Goal: Transaction & Acquisition: Purchase product/service

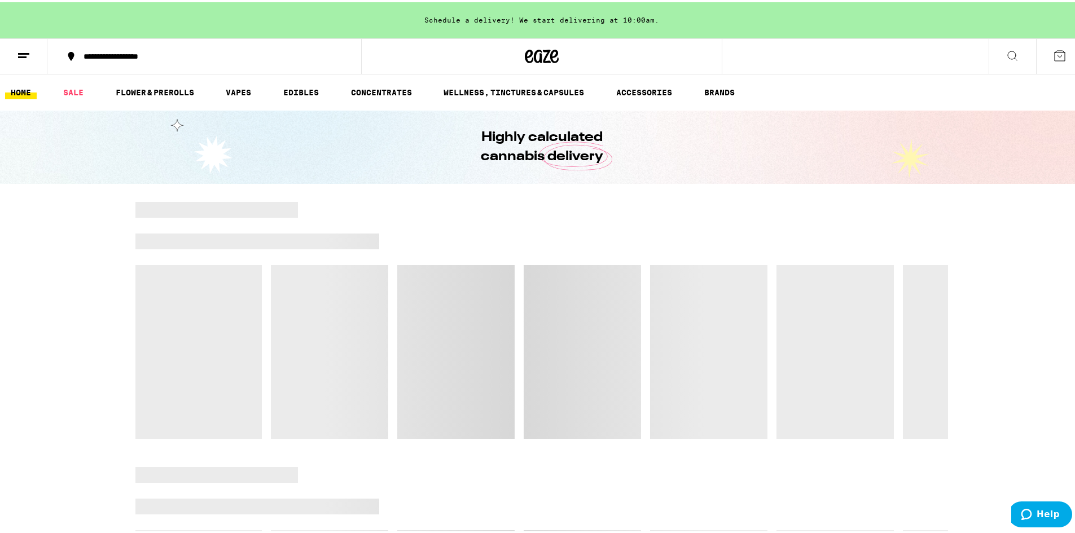
click at [996, 55] on button at bounding box center [1011, 55] width 47 height 36
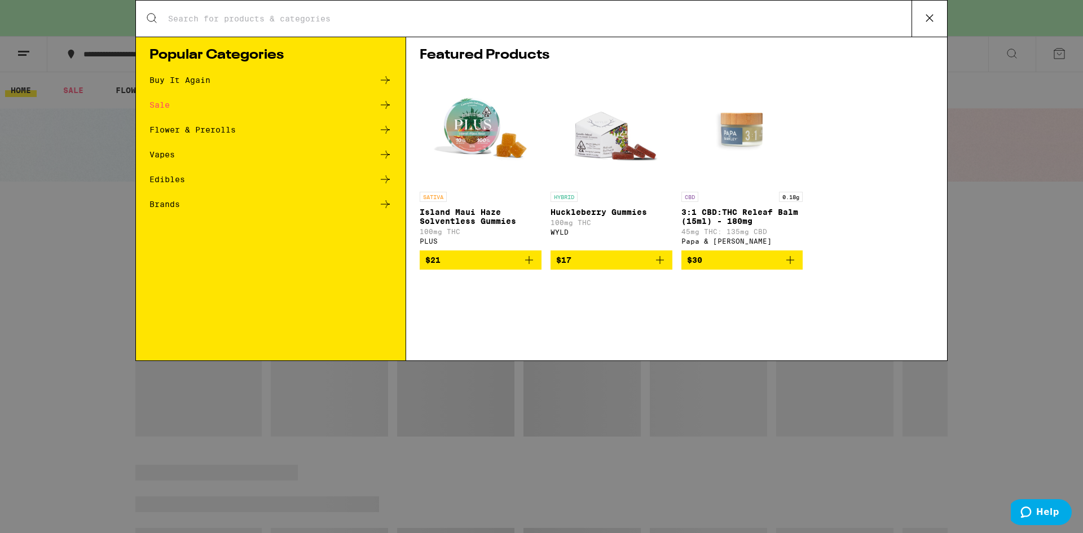
click at [485, 21] on input "Search for Products" at bounding box center [540, 19] width 744 height 10
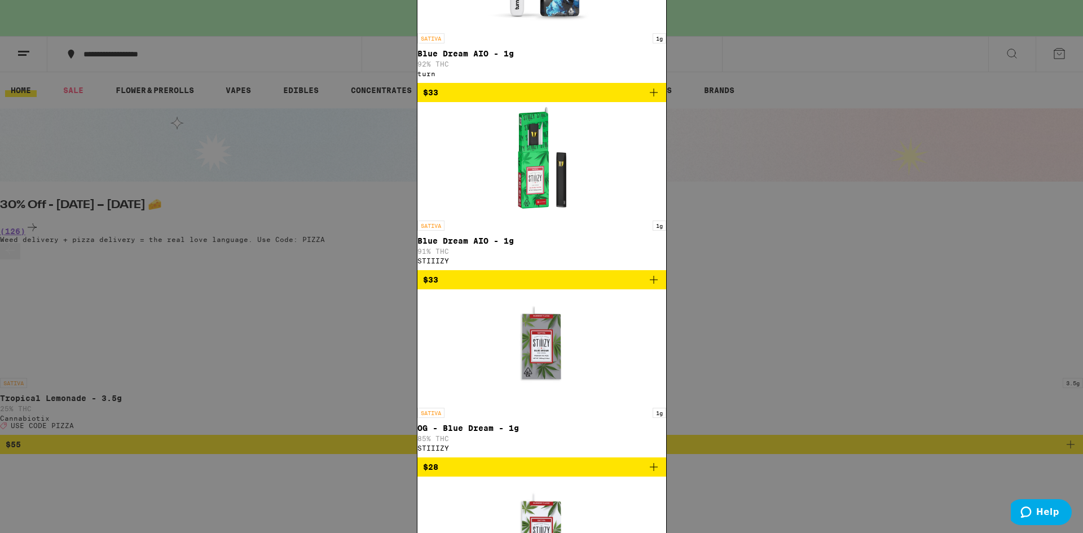
type input "bluedrea"
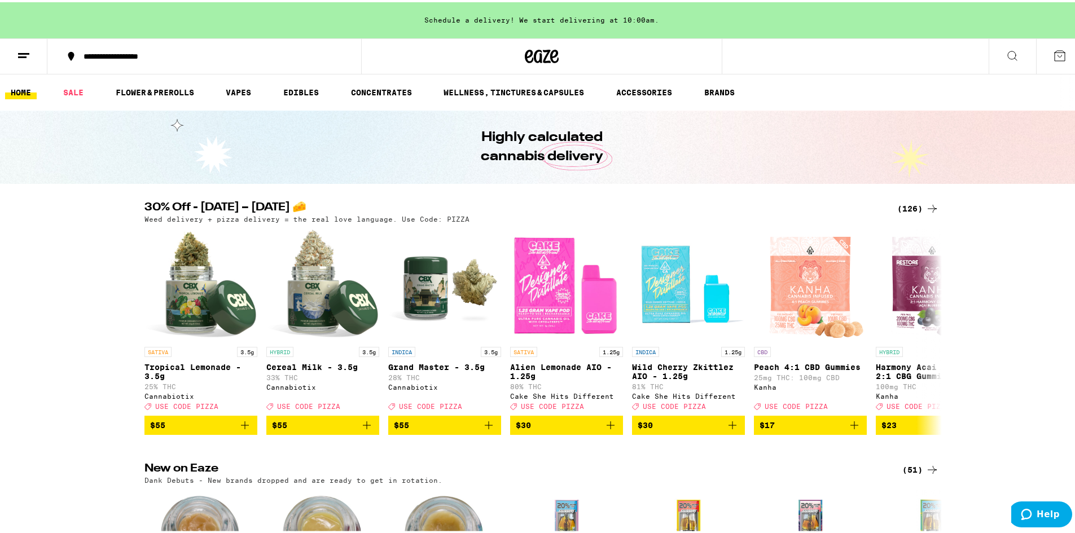
click at [30, 52] on icon at bounding box center [24, 54] width 14 height 14
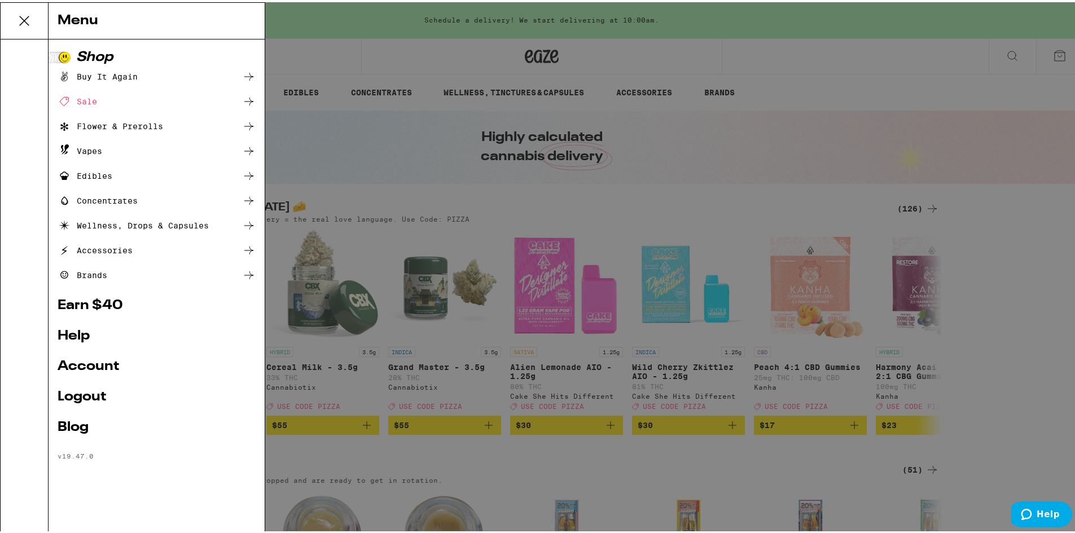
click at [95, 367] on link "Account" at bounding box center [157, 365] width 198 height 14
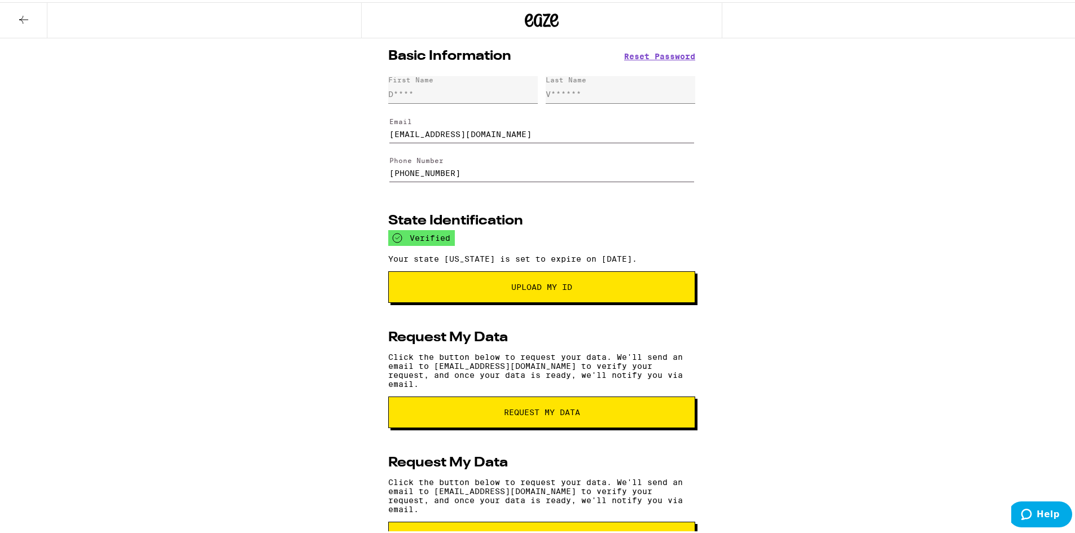
click at [19, 23] on icon at bounding box center [24, 18] width 14 height 14
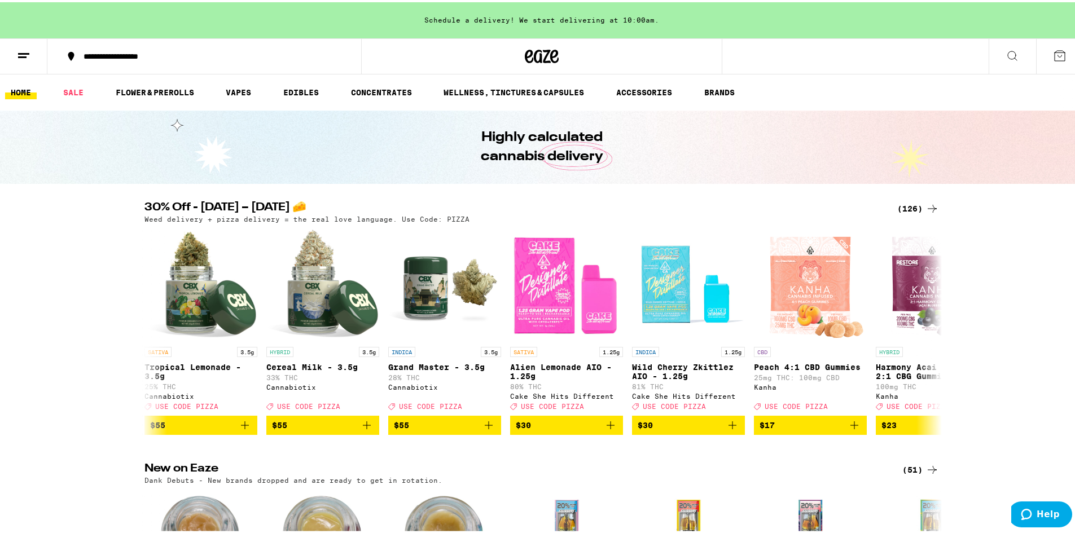
click at [27, 48] on icon at bounding box center [24, 54] width 14 height 14
click at [28, 53] on icon at bounding box center [24, 54] width 14 height 14
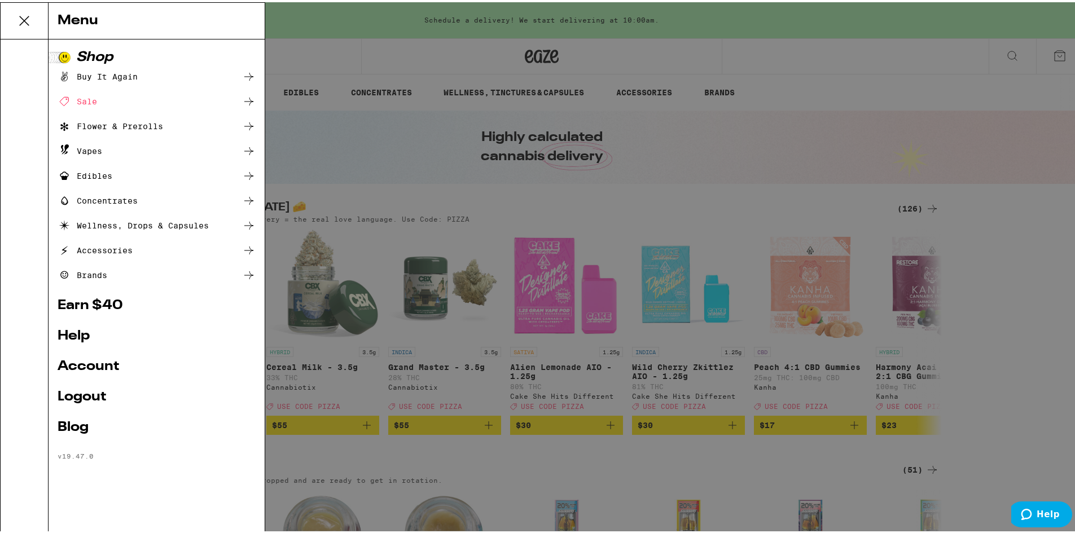
click at [96, 73] on div "Buy It Again" at bounding box center [98, 75] width 80 height 14
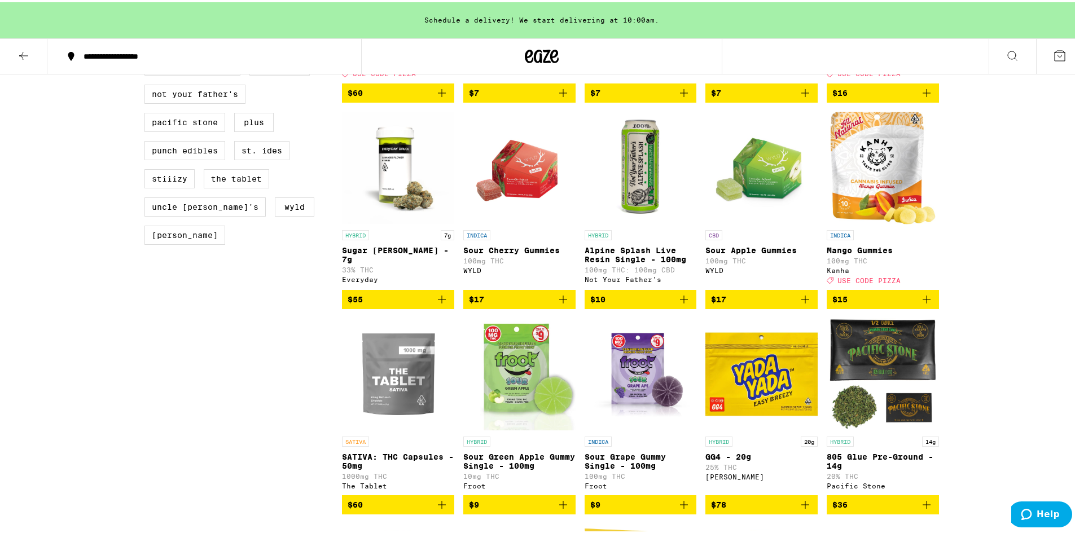
scroll to position [564, 0]
